Goal: Task Accomplishment & Management: Use online tool/utility

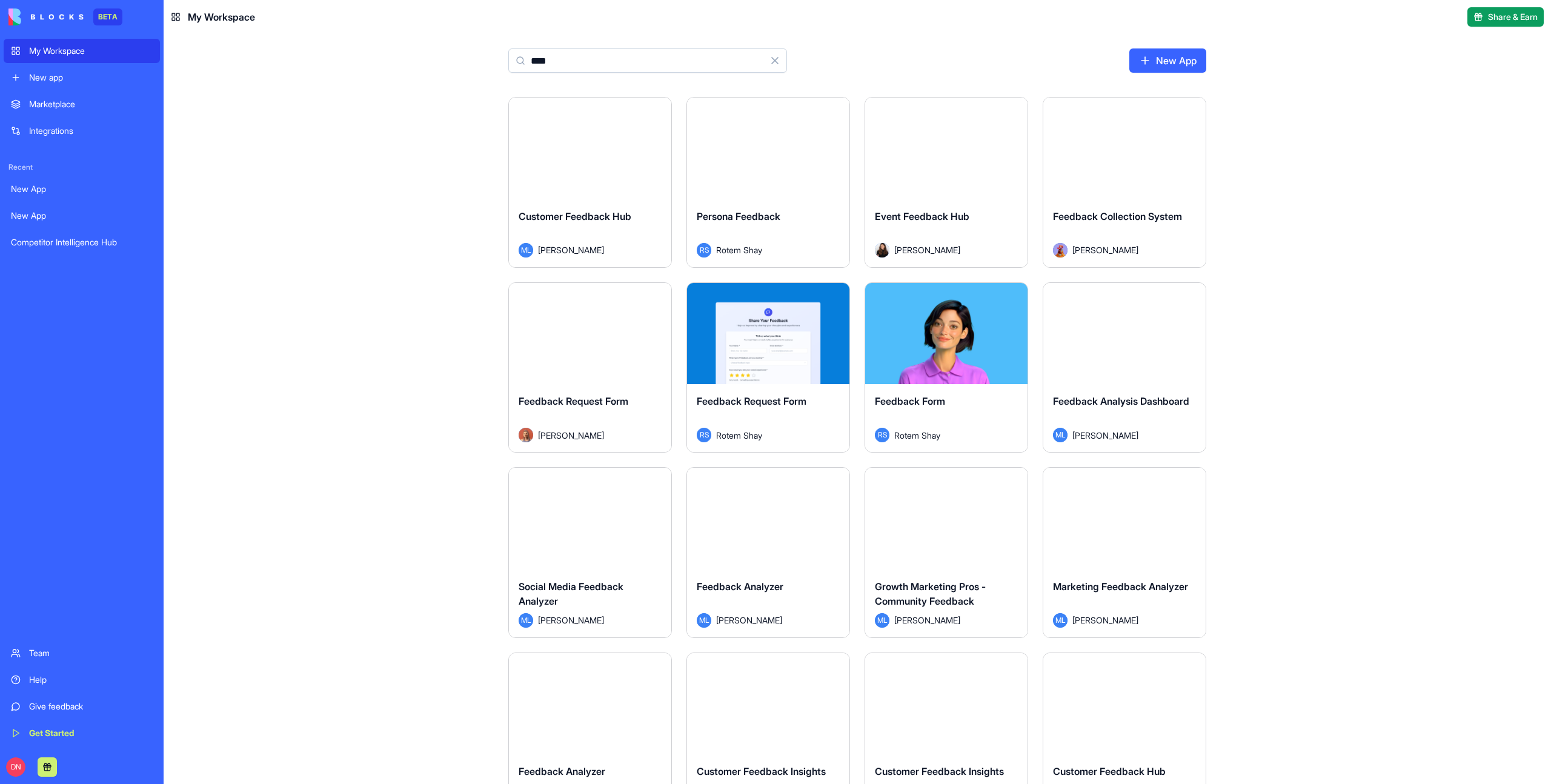
type input "****"
click at [535, 132] on div "Launch" at bounding box center [590, 148] width 162 height 102
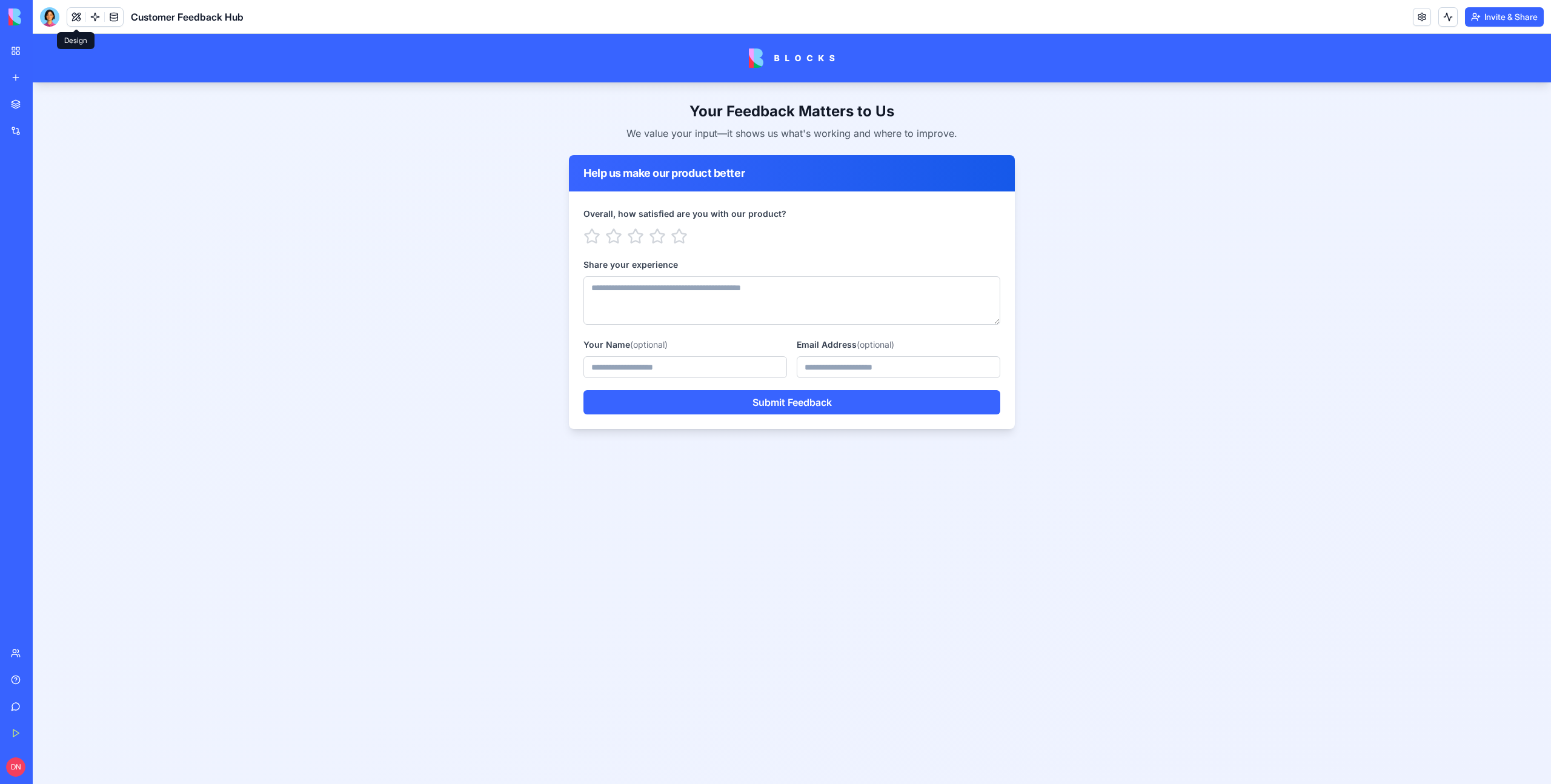
click at [75, 19] on button at bounding box center [76, 17] width 18 height 18
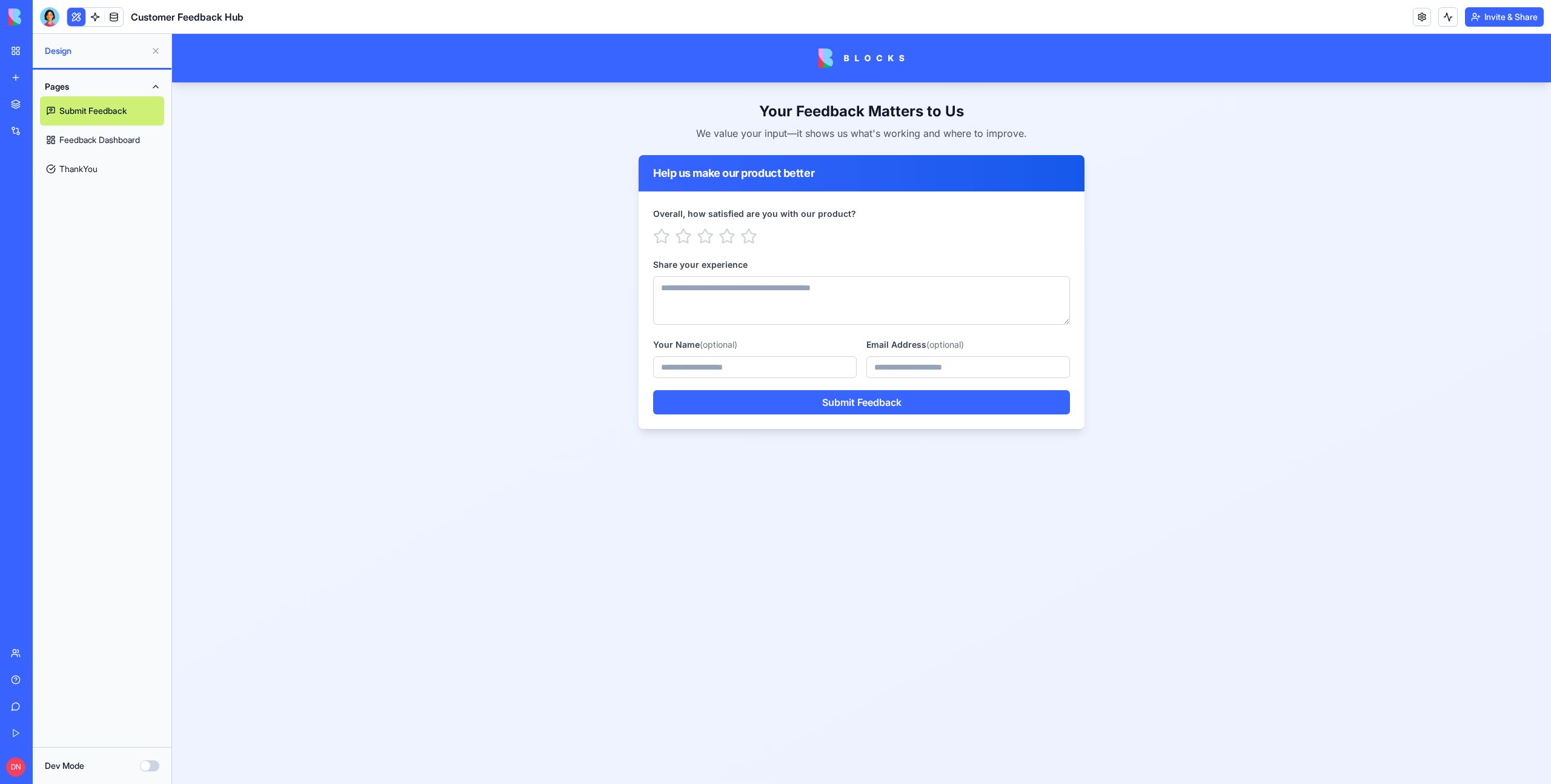
click at [123, 140] on link "Feedback Dashboard" at bounding box center [102, 140] width 124 height 29
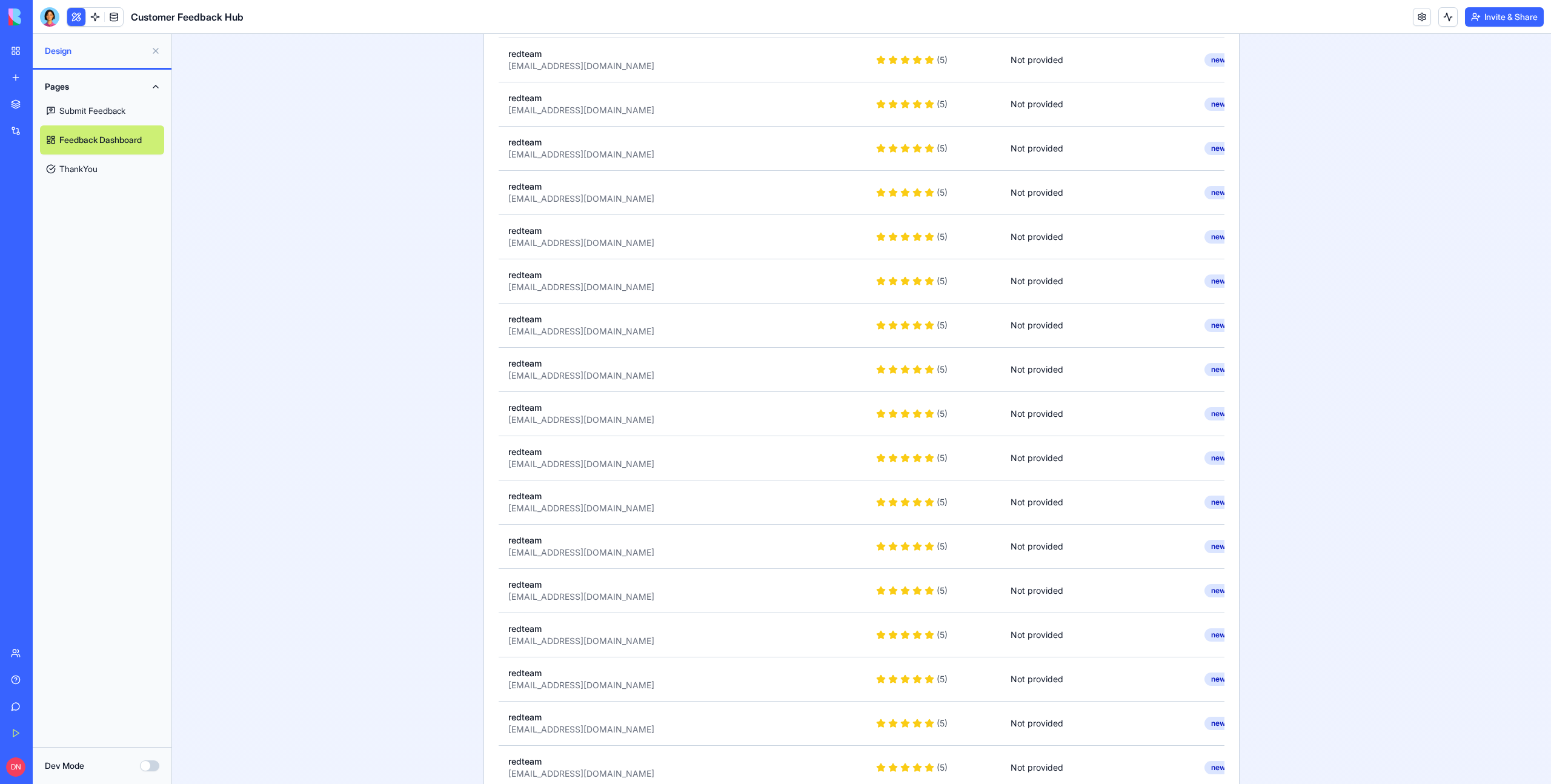
scroll to position [70184, 0]
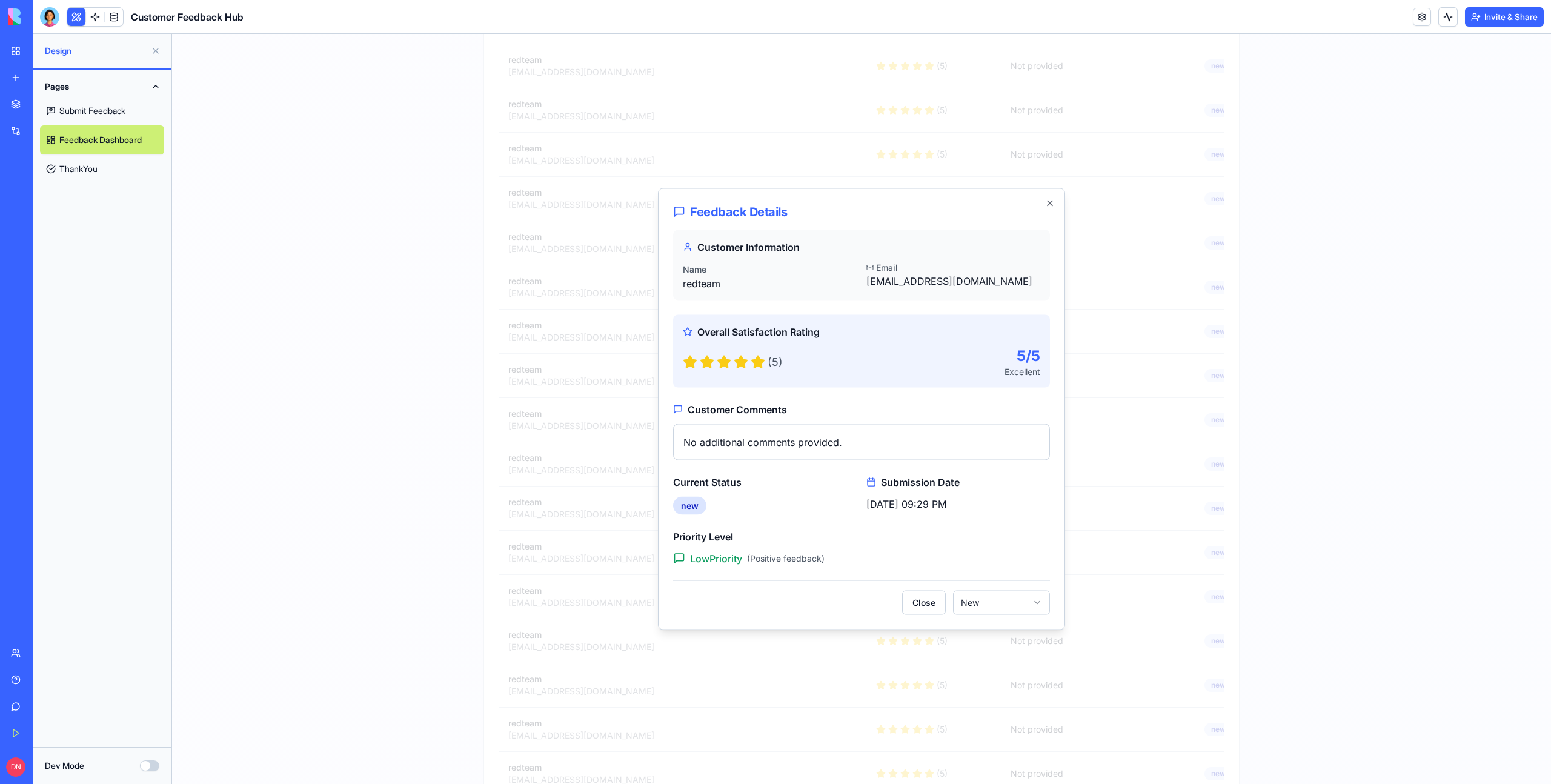
click at [1302, 366] on div at bounding box center [862, 408] width 1379 height 750
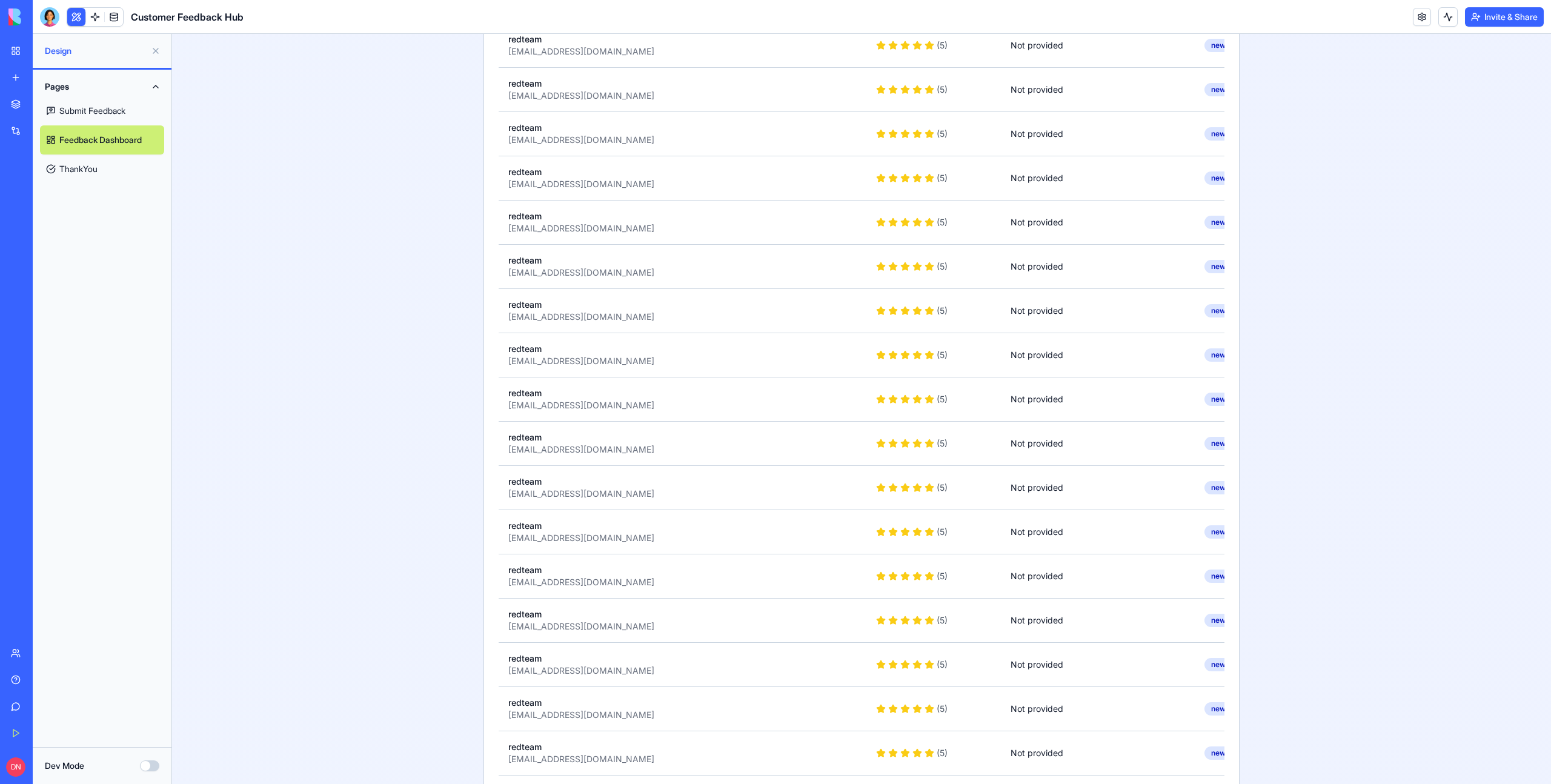
scroll to position [0, 0]
